Goal: Find specific page/section: Find specific page/section

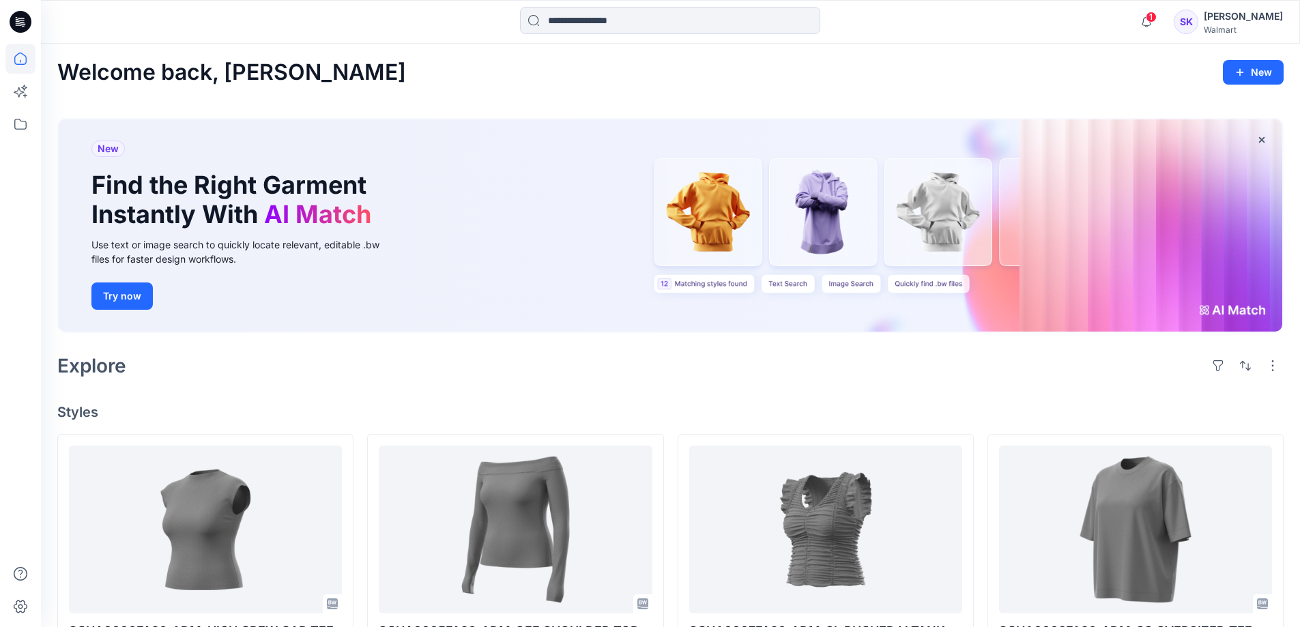
scroll to position [205, 0]
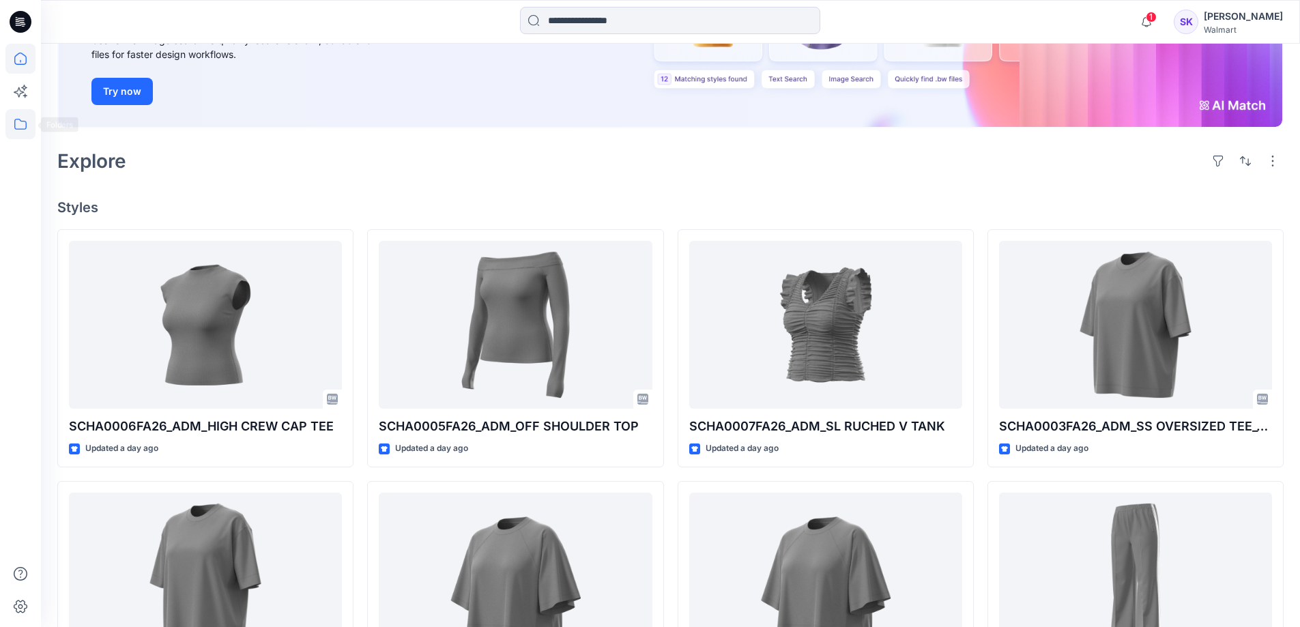
click at [17, 127] on icon at bounding box center [20, 124] width 30 height 30
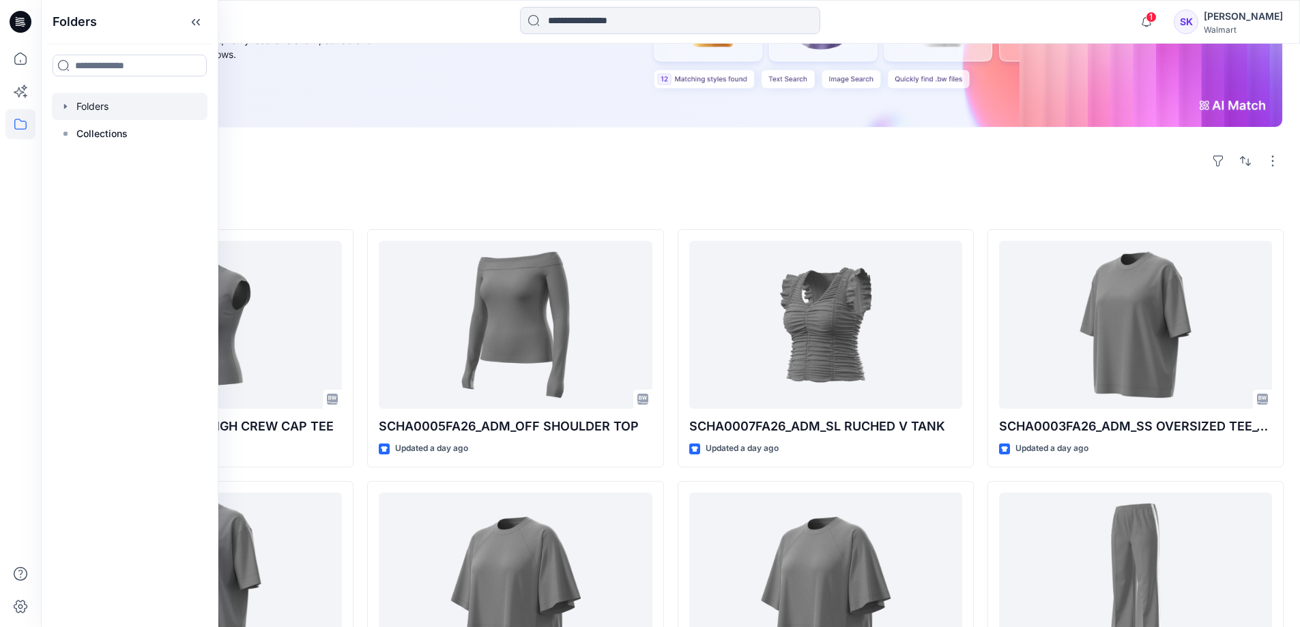
click at [105, 98] on div at bounding box center [130, 106] width 156 height 27
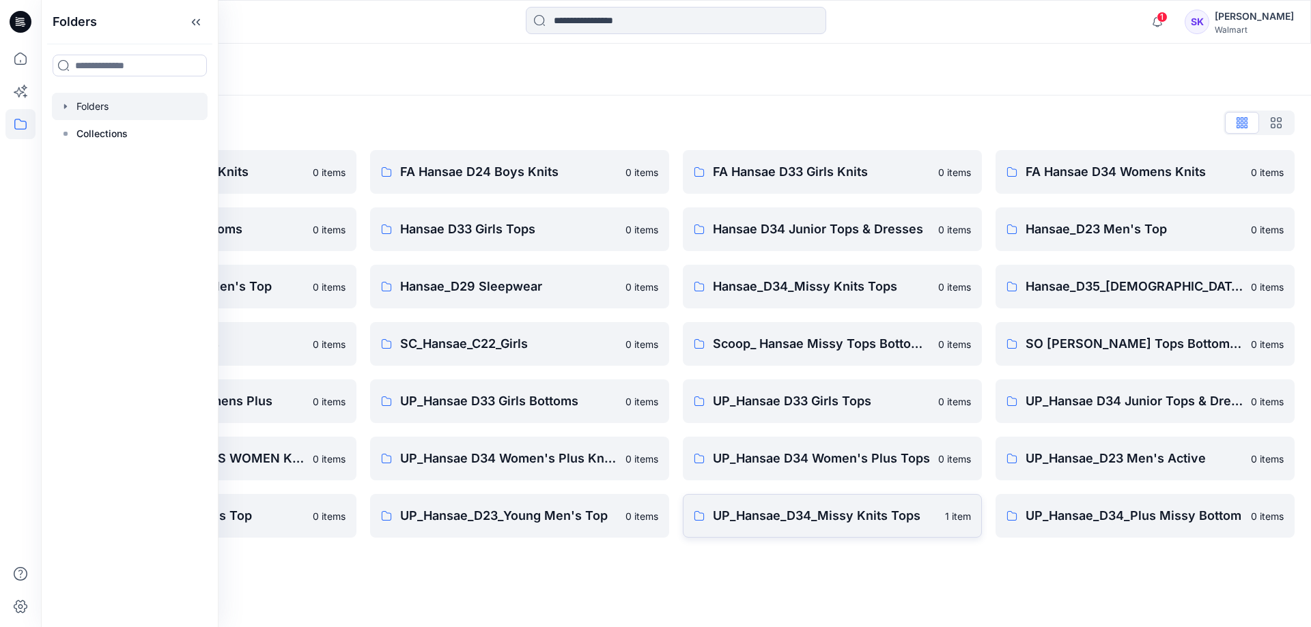
click at [886, 520] on p "UP_Hansae_D34_Missy Knits Tops" at bounding box center [825, 516] width 224 height 19
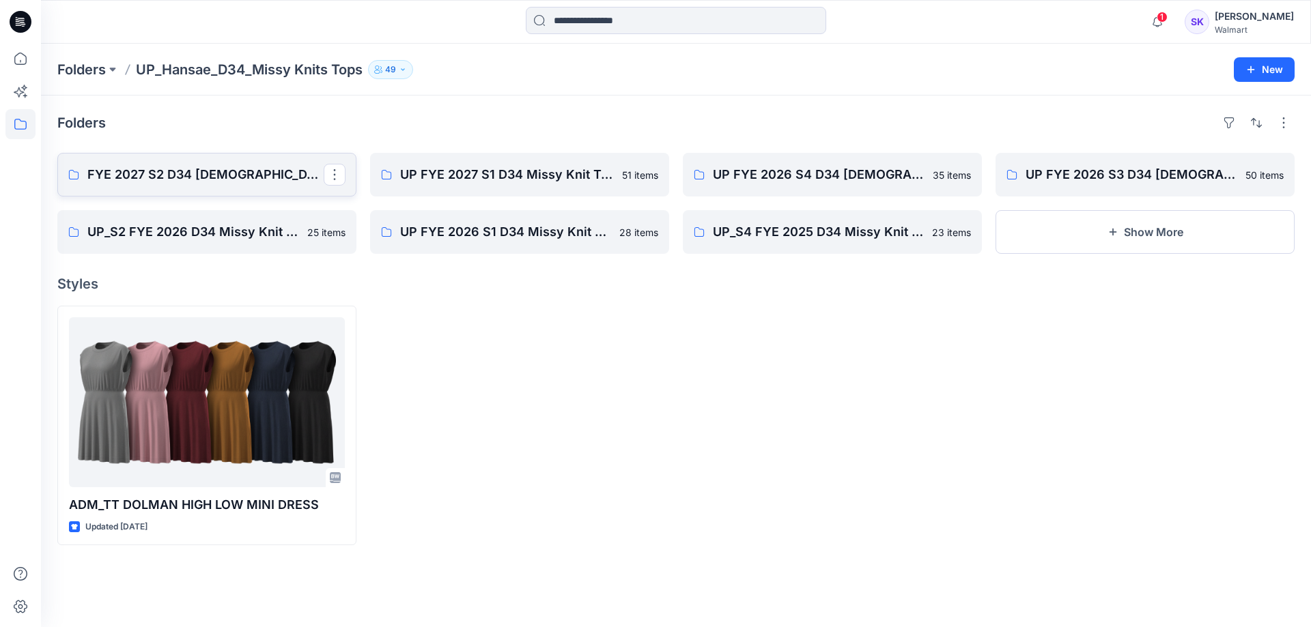
click at [190, 184] on p "FYE 2027 S2 D34 [DEMOGRAPHIC_DATA] Tops - Hansae" at bounding box center [205, 174] width 236 height 19
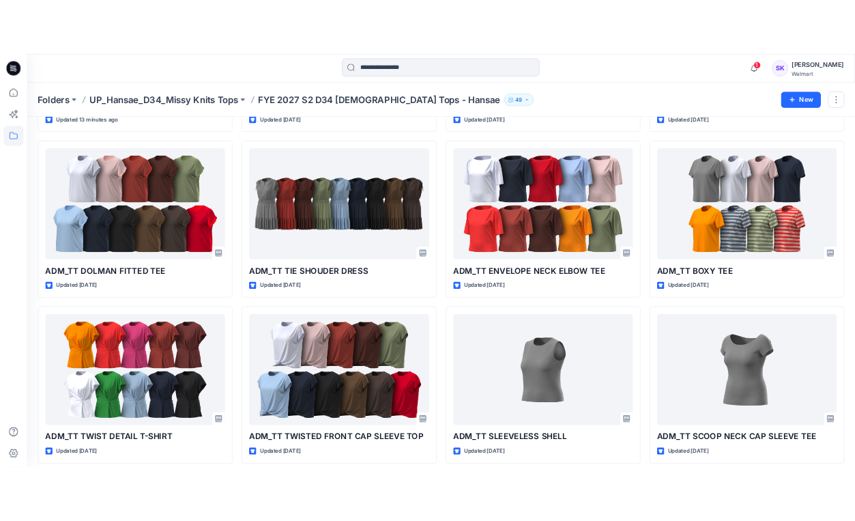
scroll to position [334, 0]
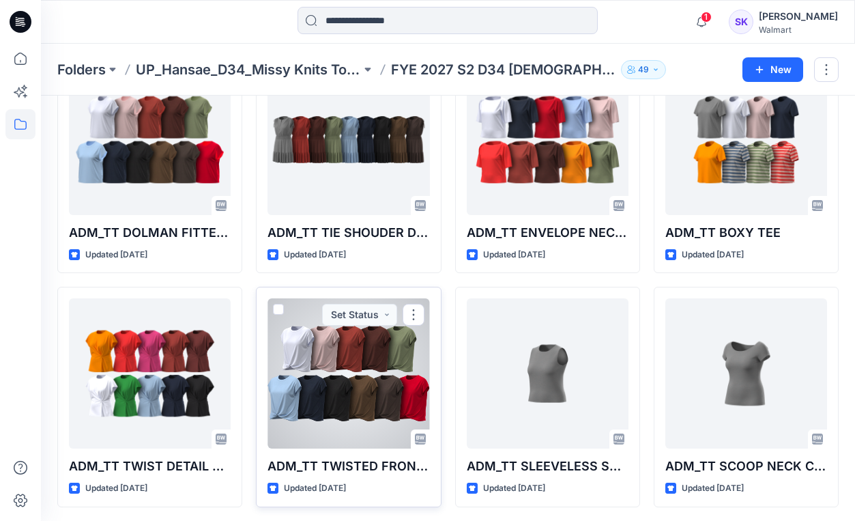
click at [358, 362] on div at bounding box center [349, 373] width 162 height 150
